Goal: Transaction & Acquisition: Purchase product/service

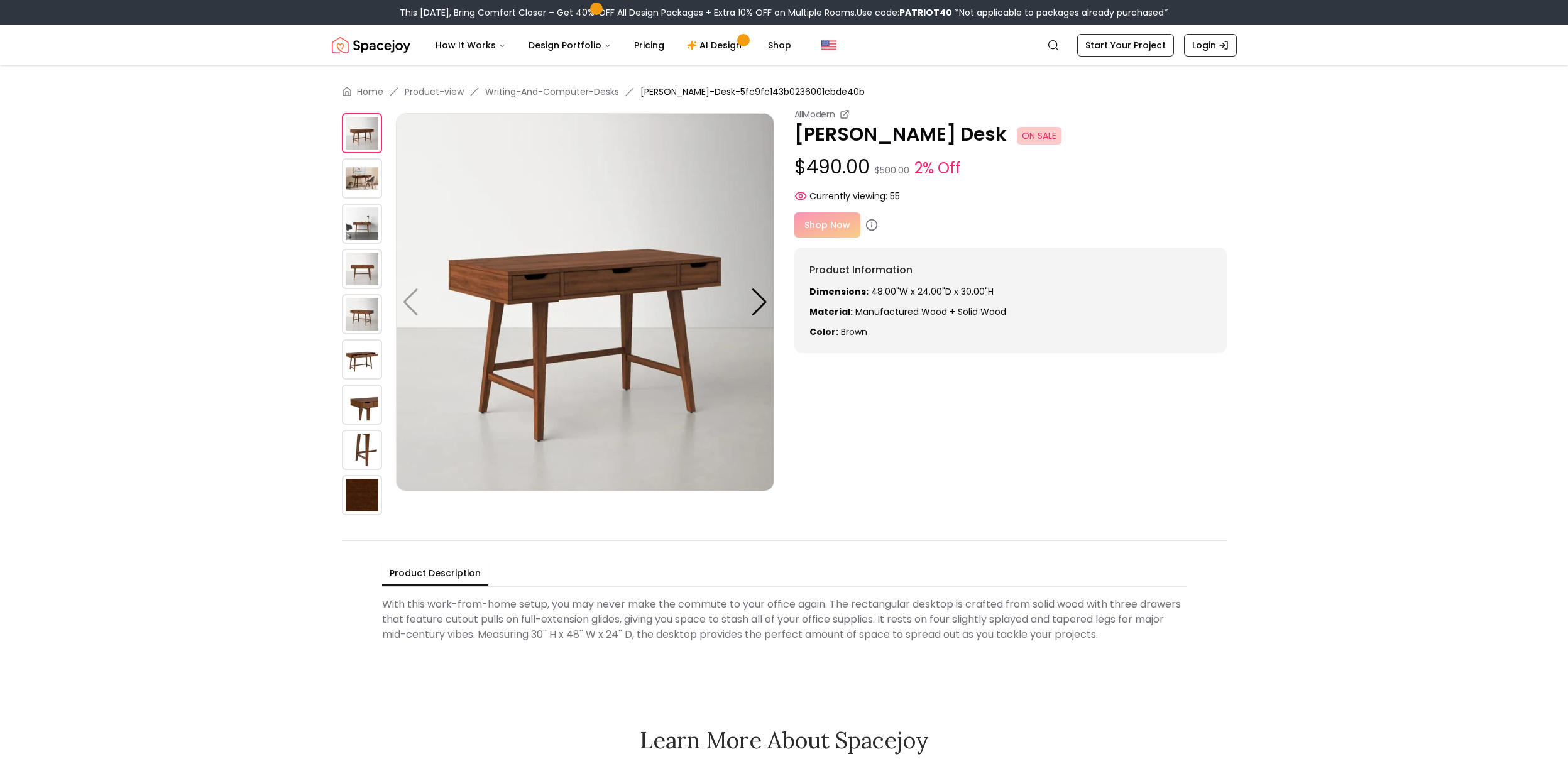
click at [356, 174] on img at bounding box center [362, 179] width 41 height 41
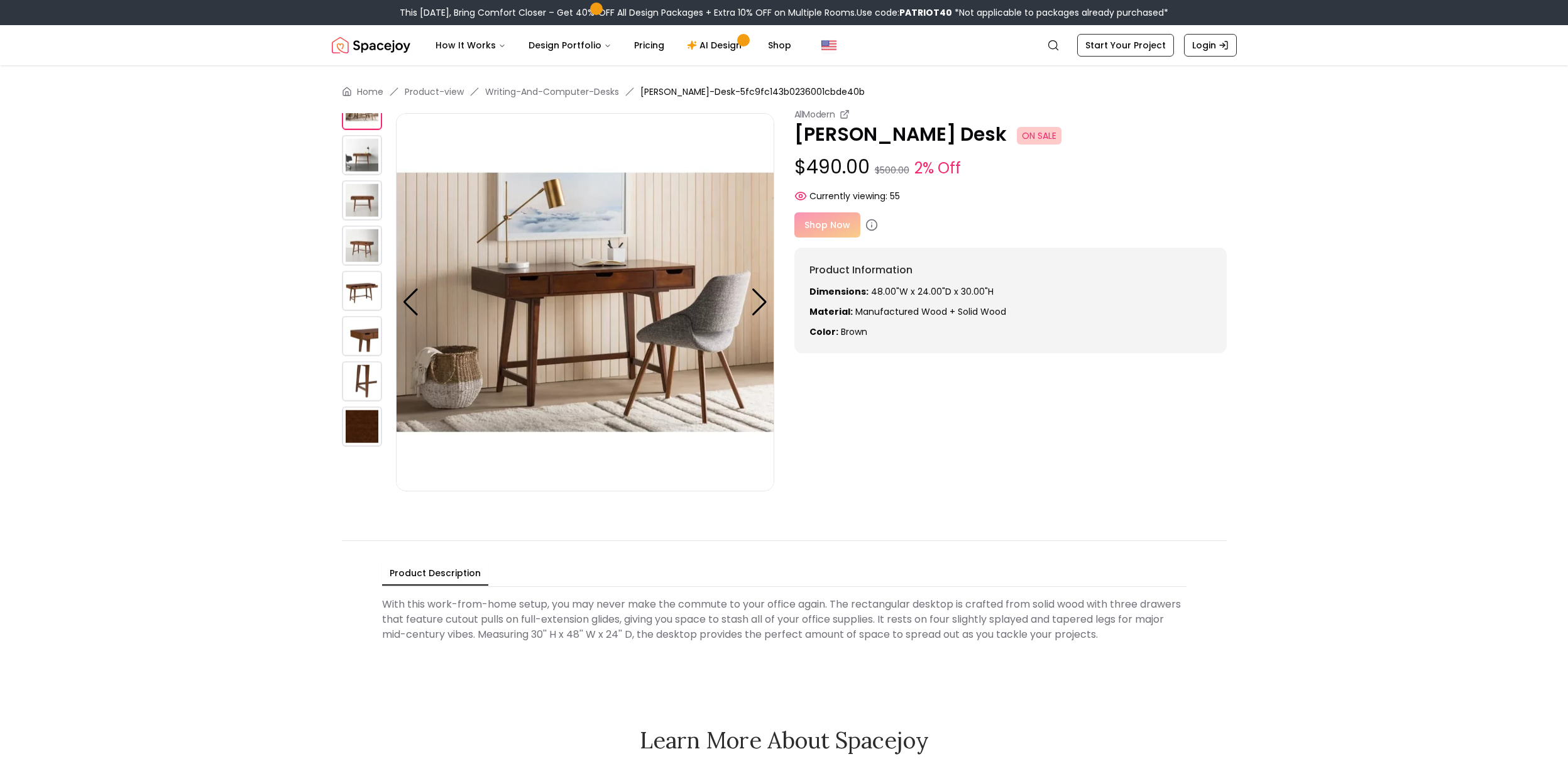
click at [363, 206] on img at bounding box center [362, 200] width 41 height 41
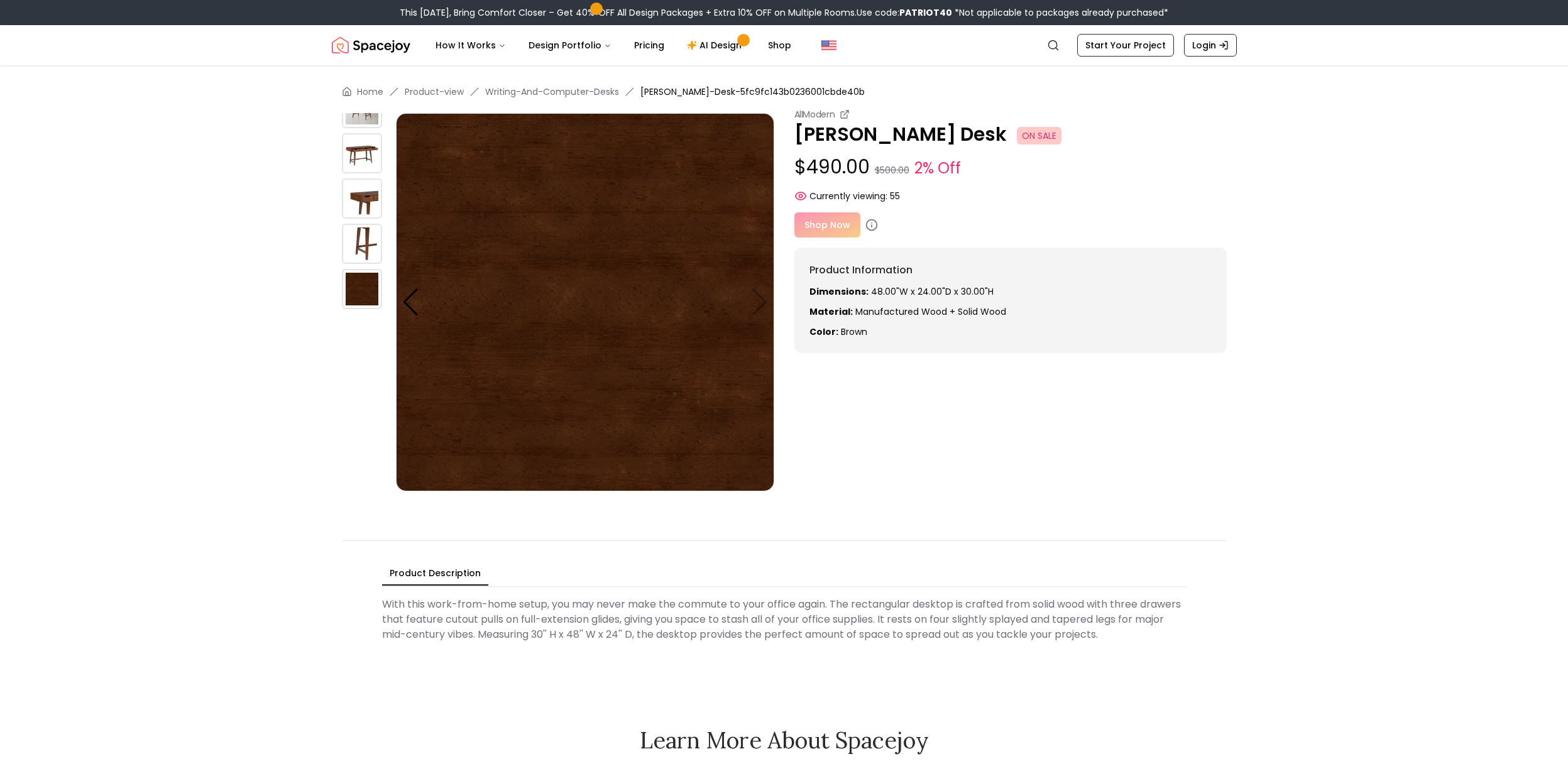
click at [364, 236] on img at bounding box center [362, 244] width 41 height 41
click at [359, 204] on img at bounding box center [362, 198] width 41 height 41
click at [366, 147] on img at bounding box center [362, 153] width 41 height 41
click at [365, 121] on img at bounding box center [362, 108] width 41 height 41
click at [411, 298] on div at bounding box center [411, 303] width 17 height 28
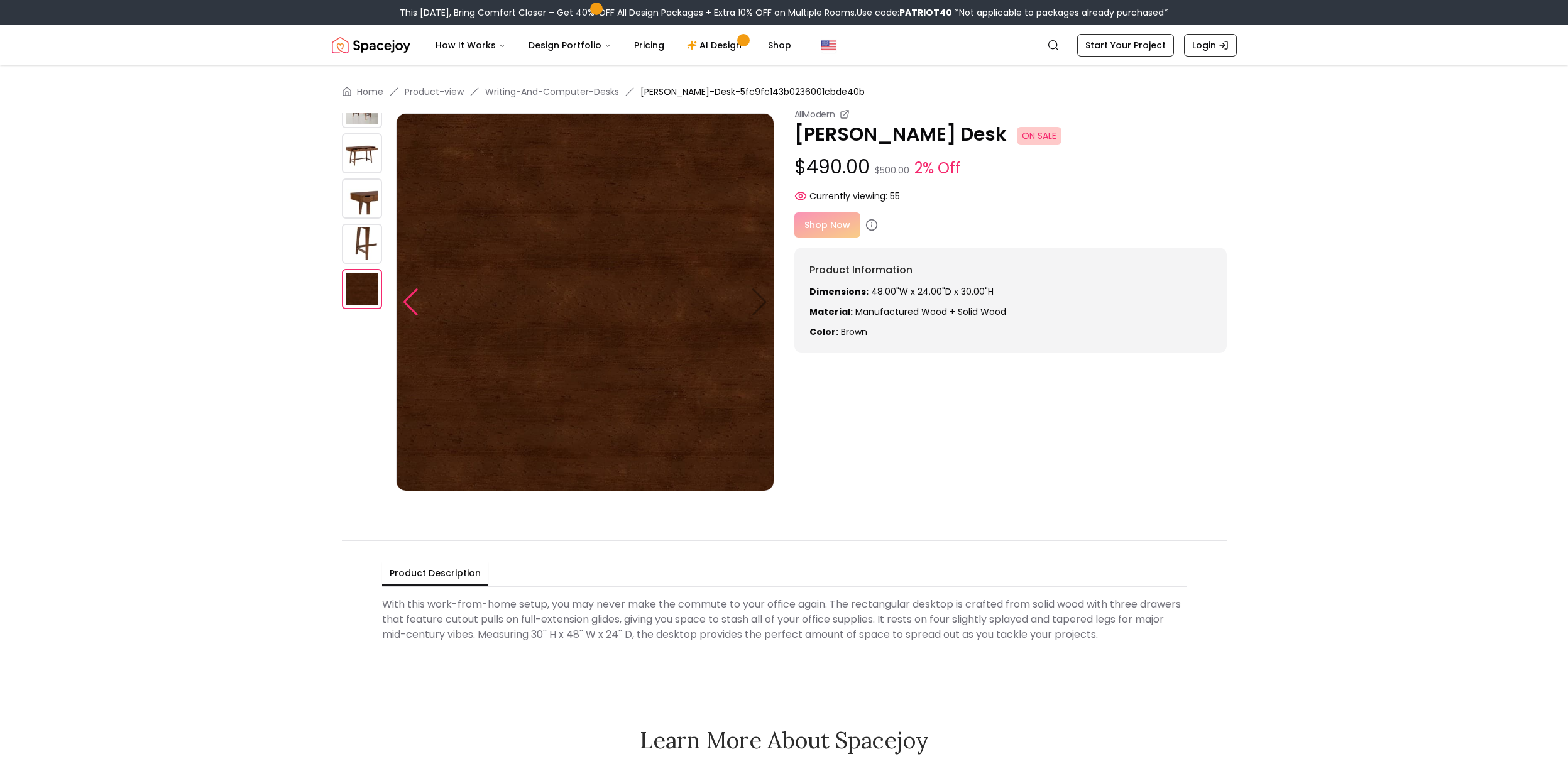
click at [409, 298] on div at bounding box center [411, 303] width 17 height 28
click at [362, 122] on img at bounding box center [362, 108] width 41 height 41
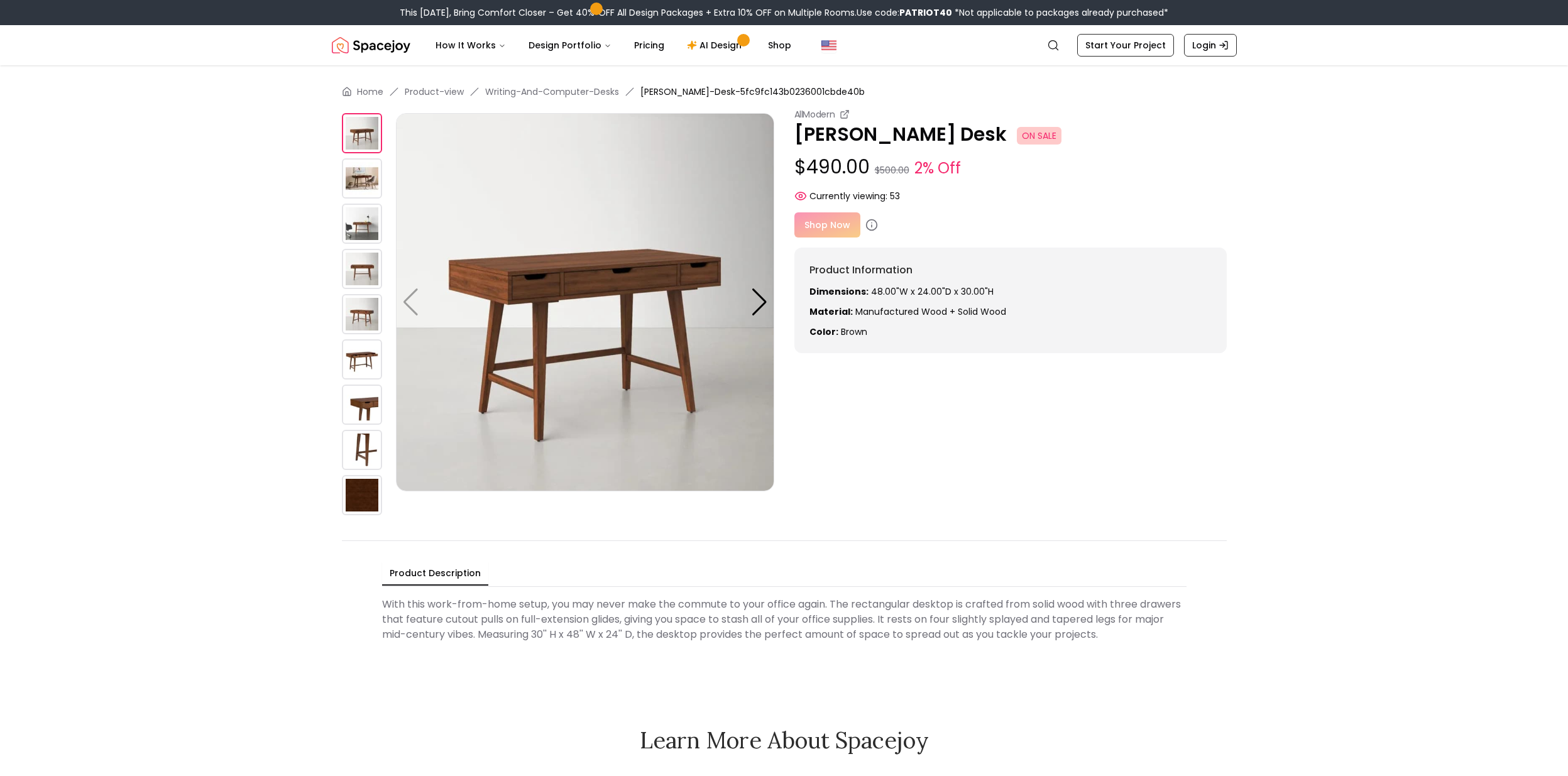
click at [364, 178] on img at bounding box center [362, 179] width 41 height 41
